Goal: Book appointment/travel/reservation

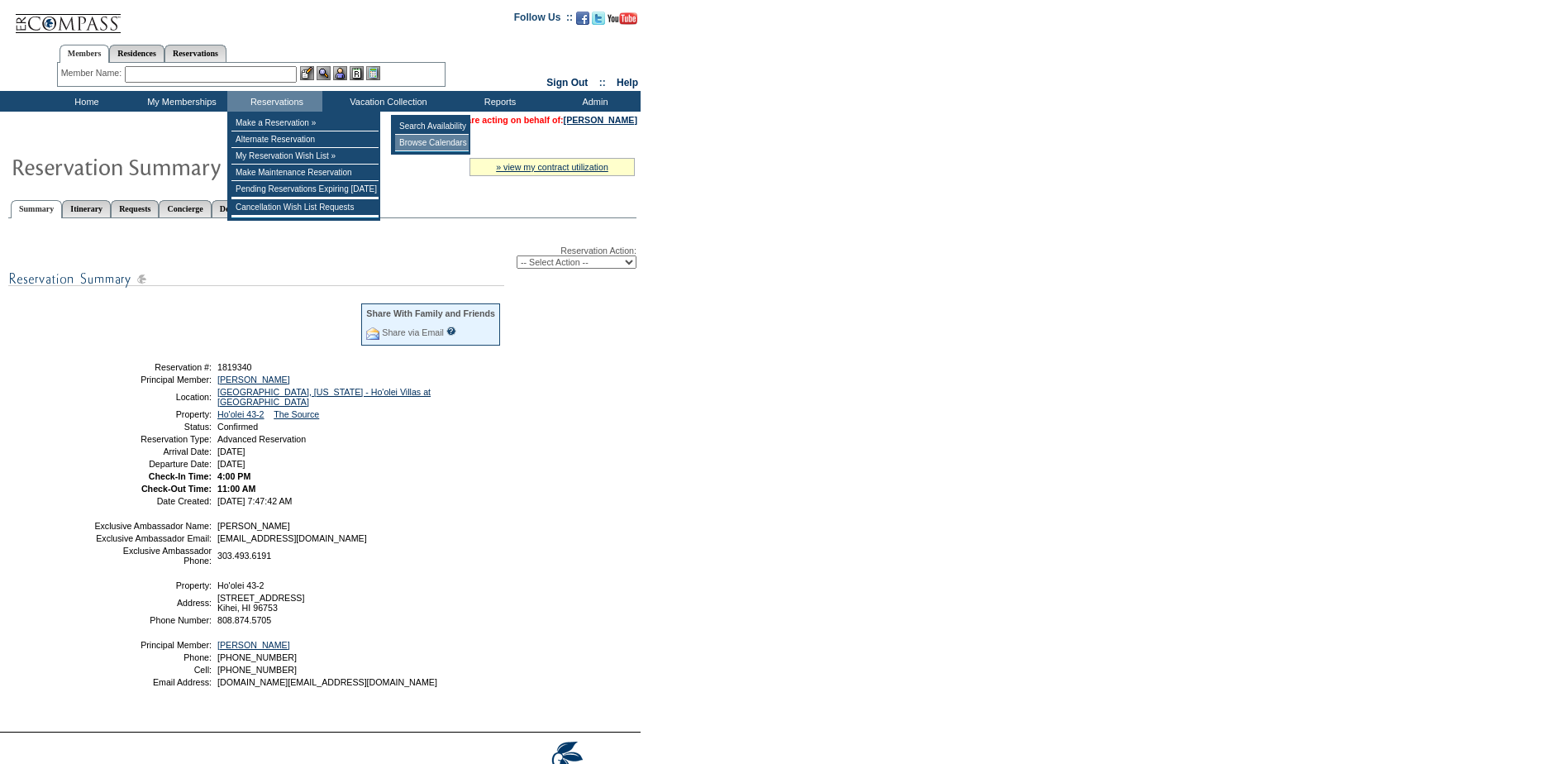
click at [431, 137] on td "Browse Calendars" at bounding box center [432, 143] width 74 height 16
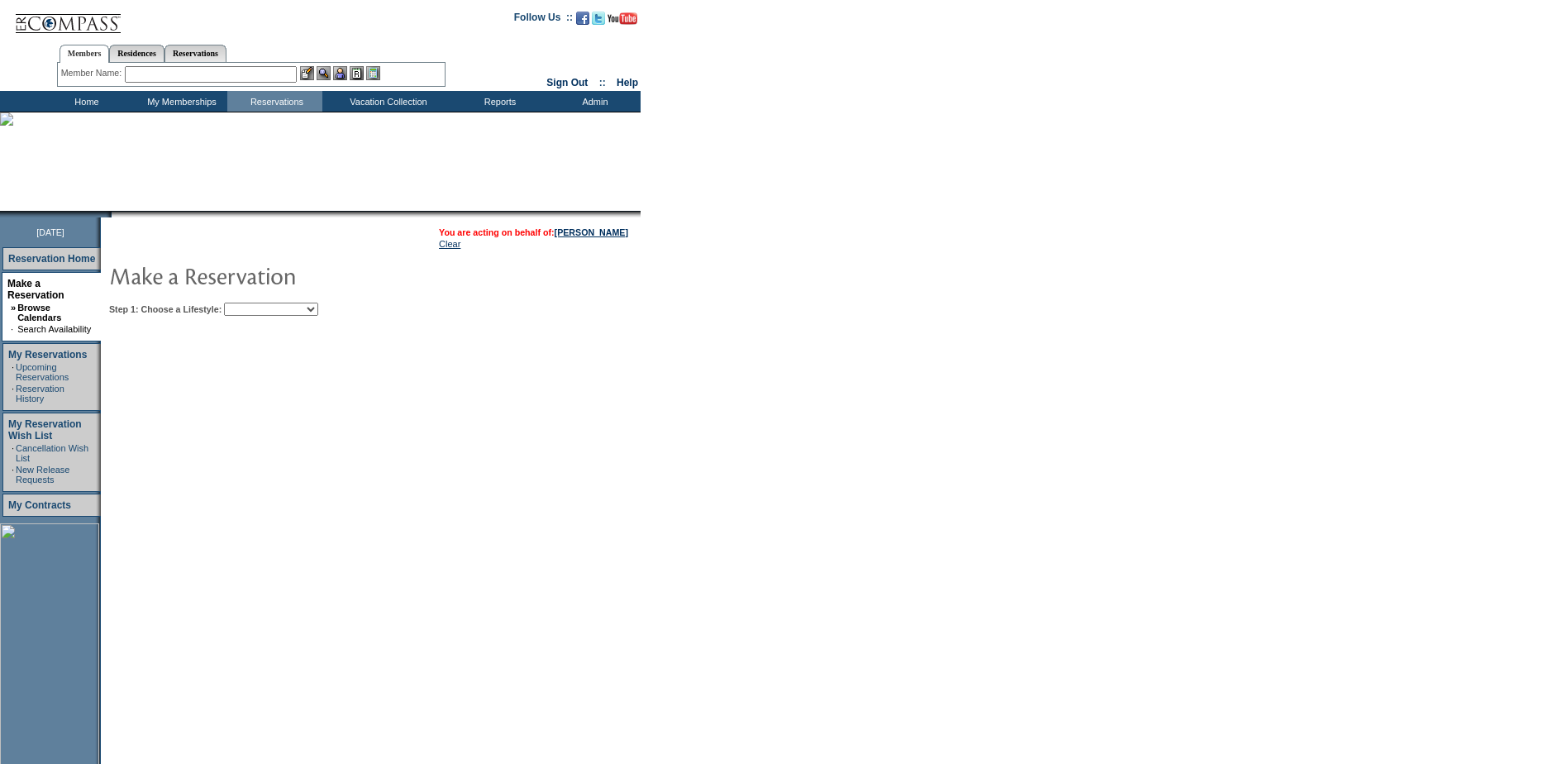
click at [279, 299] on td "Step 1: Choose a Lifestyle: Beach Leisure Metropolitan Mountain OIAL for Advent…" at bounding box center [421, 305] width 633 height 20
click at [279, 306] on select "Beach Leisure Metropolitan Mountain OIAL for Adventure OIAL for Couples OIAL fo…" at bounding box center [272, 309] width 95 height 13
select select "Beach"
click at [252, 304] on select "Beach Leisure Metropolitan Mountain OIAL for Adventure OIAL for Couples OIAL fo…" at bounding box center [272, 309] width 95 height 13
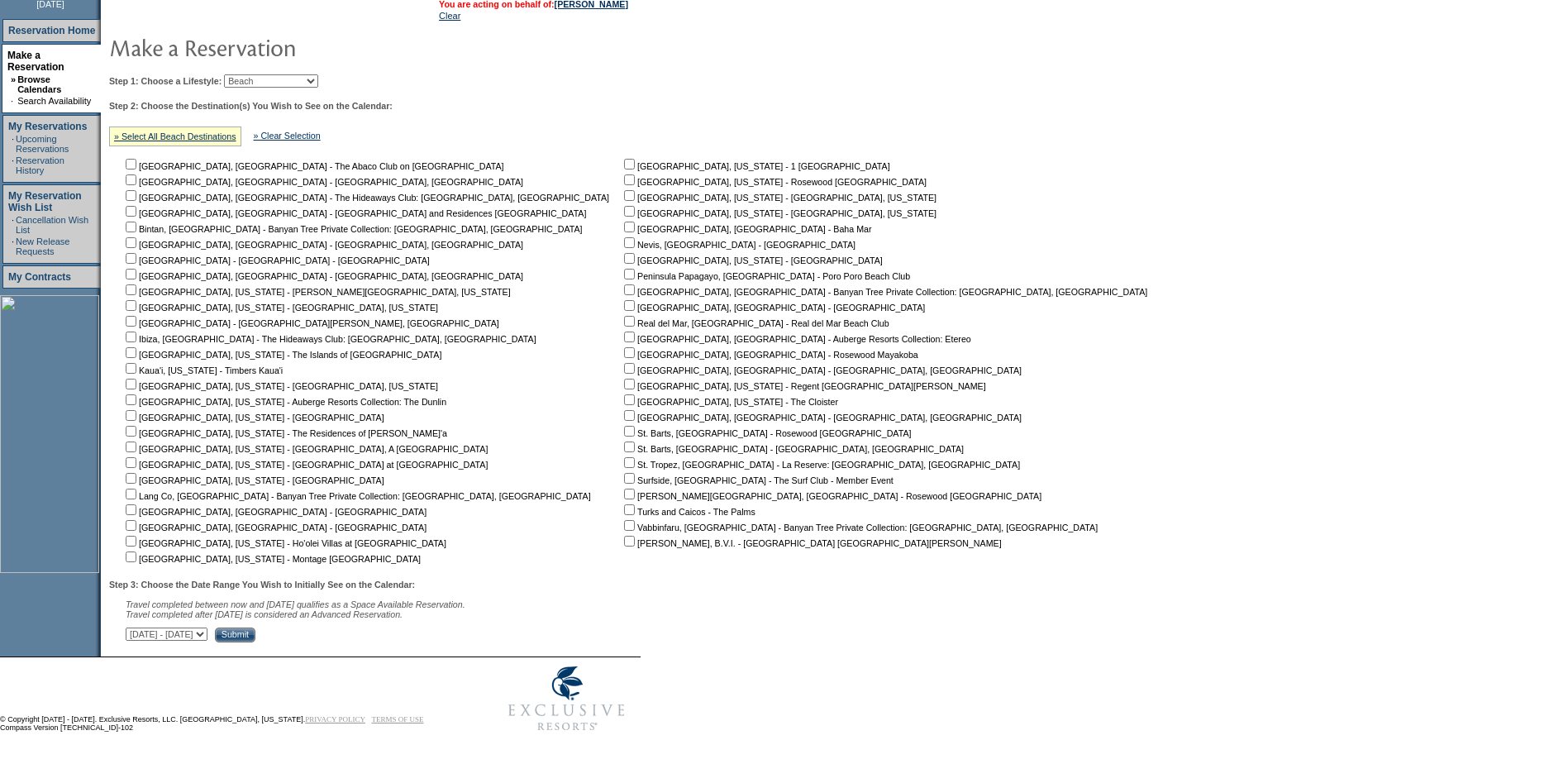
scroll to position [239, 0]
click at [137, 535] on input "checkbox" at bounding box center [131, 541] width 11 height 11
checkbox input "true"
click at [207, 635] on select "[DATE] - [DATE] [DATE] - [DATE] [DATE] - [DATE] [DATE] - [DATE] [DATE] - [DATE]…" at bounding box center [166, 633] width 82 height 13
select select "[DATE]|[DATE]"
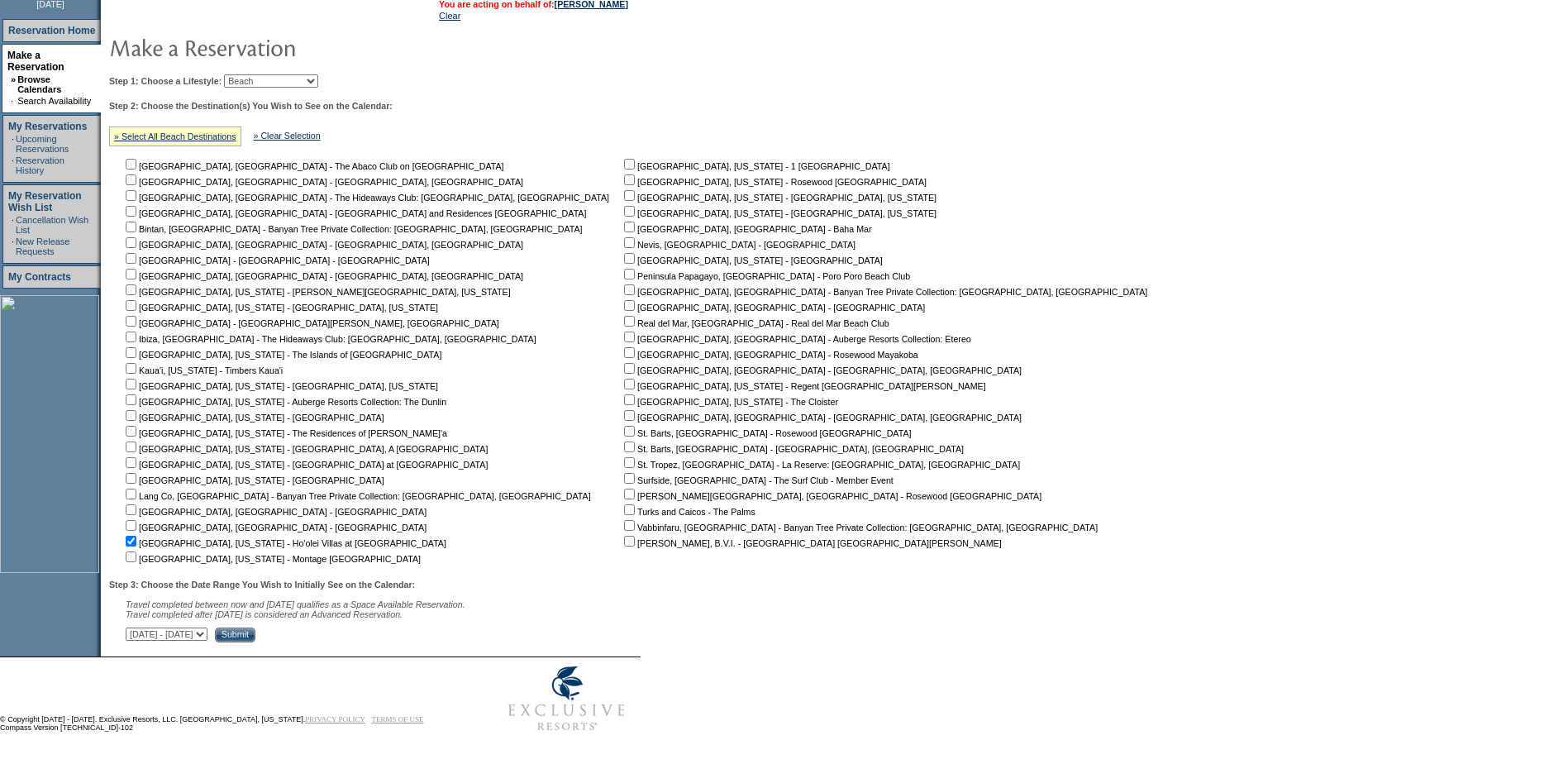
click at [135, 627] on select "[DATE] - [DATE] [DATE] - [DATE] [DATE] - [DATE] [DATE] - [DATE] [DATE] - [DATE]…" at bounding box center [166, 633] width 82 height 13
click at [255, 632] on input "Submit" at bounding box center [235, 634] width 40 height 15
